Goal: Information Seeking & Learning: Find specific page/section

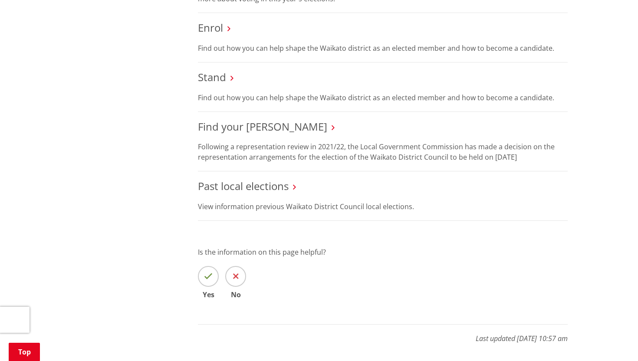
scroll to position [459, 0]
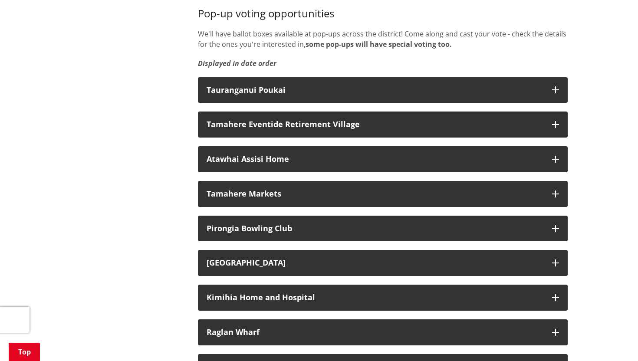
scroll to position [1344, 0]
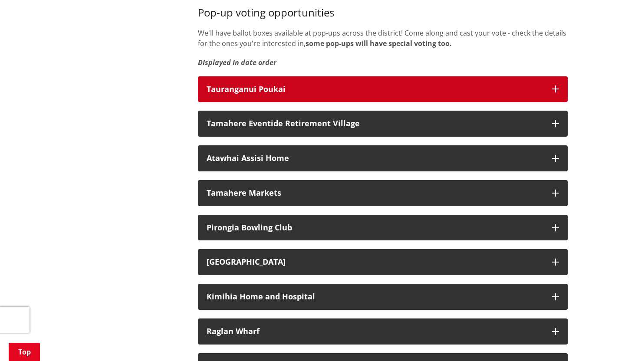
click at [253, 94] on div "Tauranganui Poukai" at bounding box center [375, 89] width 337 height 9
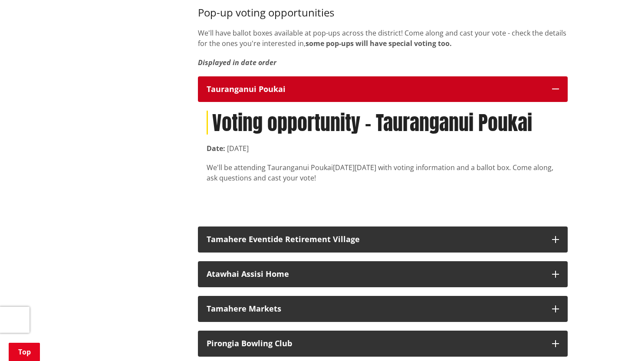
click at [253, 94] on div "Tauranganui Poukai" at bounding box center [375, 89] width 337 height 9
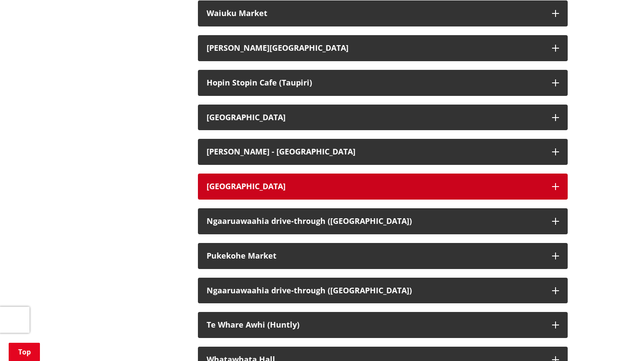
scroll to position [1803, 0]
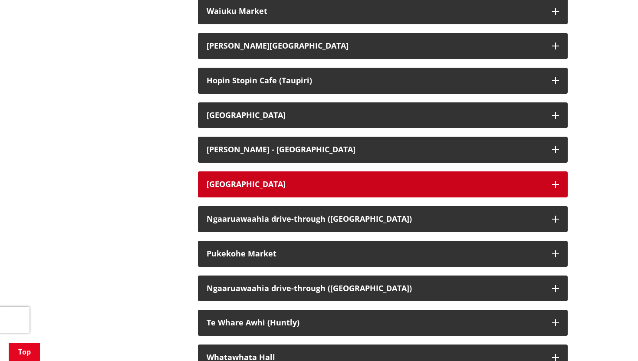
click at [246, 189] on div "Meremere Library" at bounding box center [375, 184] width 337 height 9
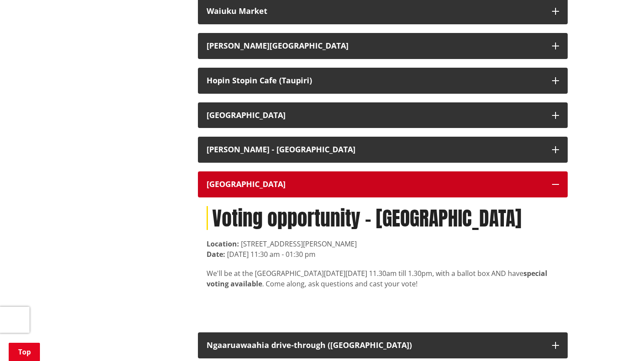
click at [246, 189] on div "Meremere Library" at bounding box center [375, 184] width 337 height 9
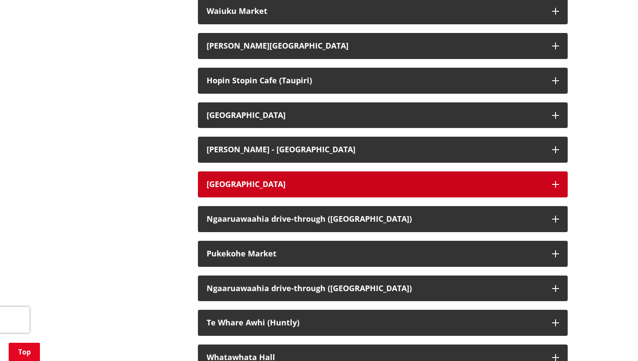
click at [345, 197] on button "Meremere Library" at bounding box center [383, 184] width 370 height 26
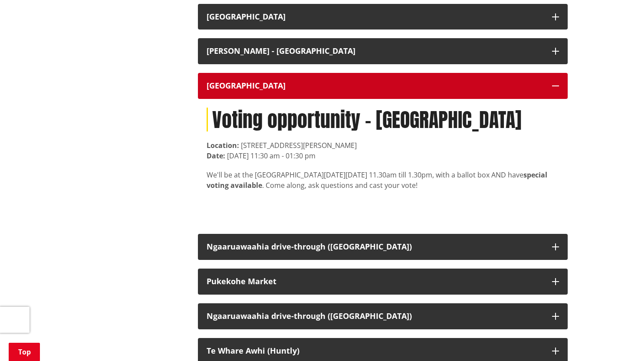
scroll to position [1901, 0]
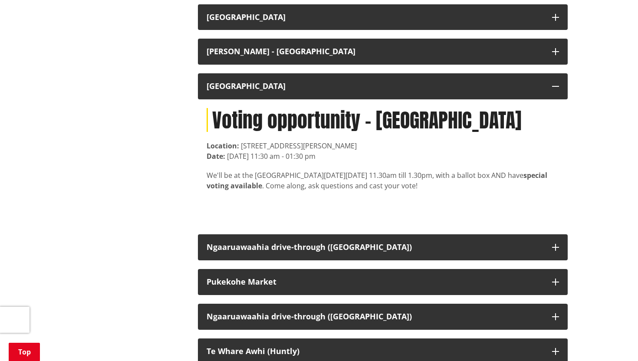
drag, startPoint x: 354, startPoint y: 167, endPoint x: 226, endPoint y: 168, distance: 128.0
click at [226, 161] on div "Date: 3 October 2025, 11:30 am - 01:30 pm" at bounding box center [383, 156] width 352 height 10
copy time "3 October 2025, 11:30 am - 01:30 pm"
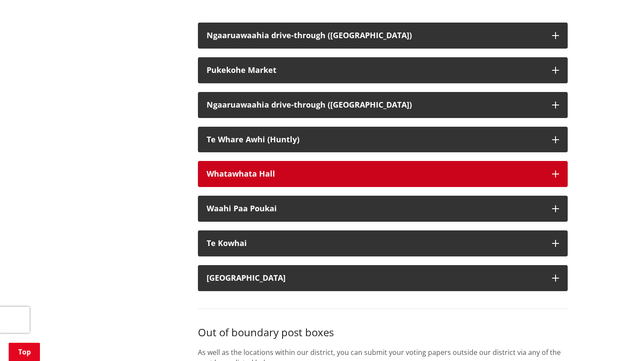
scroll to position [2124, 0]
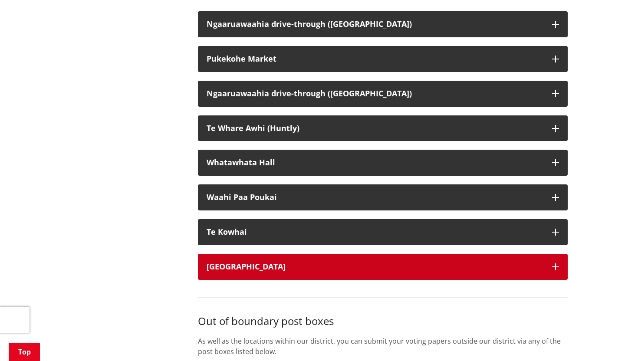
click at [240, 271] on div "Pookeno Main Street" at bounding box center [375, 267] width 337 height 9
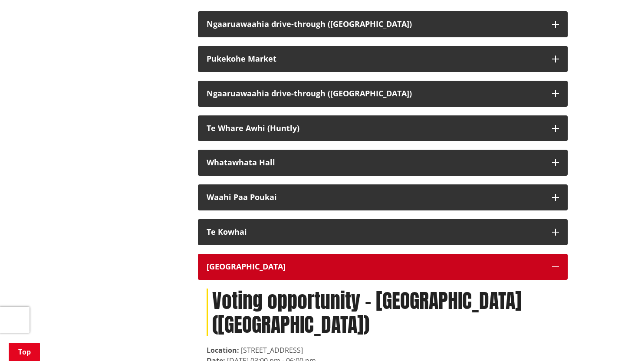
click at [240, 271] on div "Pookeno Main Street" at bounding box center [375, 267] width 337 height 9
